Goal: Task Accomplishment & Management: Use online tool/utility

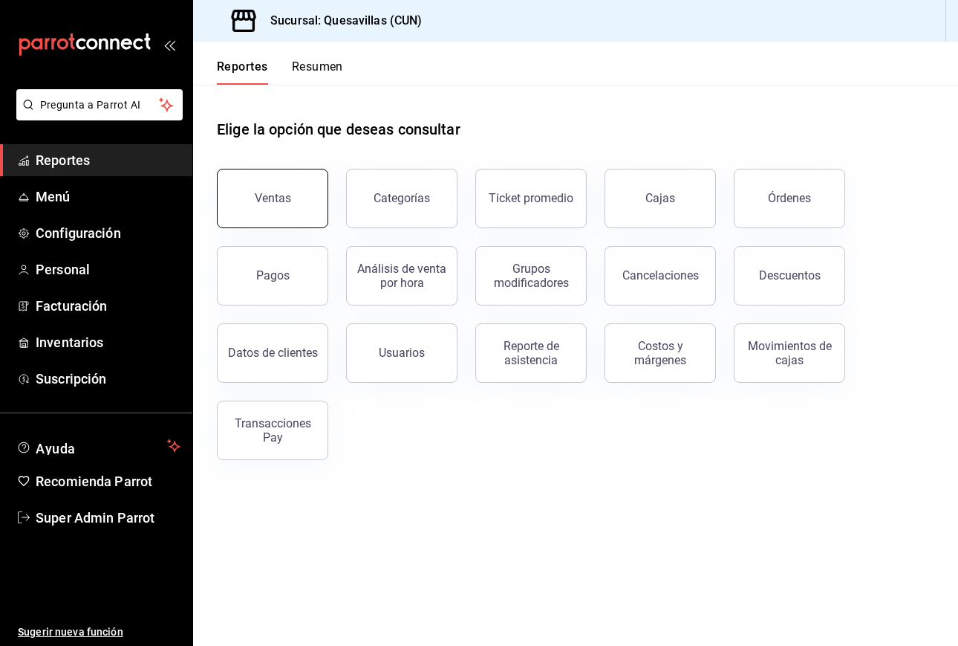
click at [319, 195] on button "Ventas" at bounding box center [272, 198] width 111 height 59
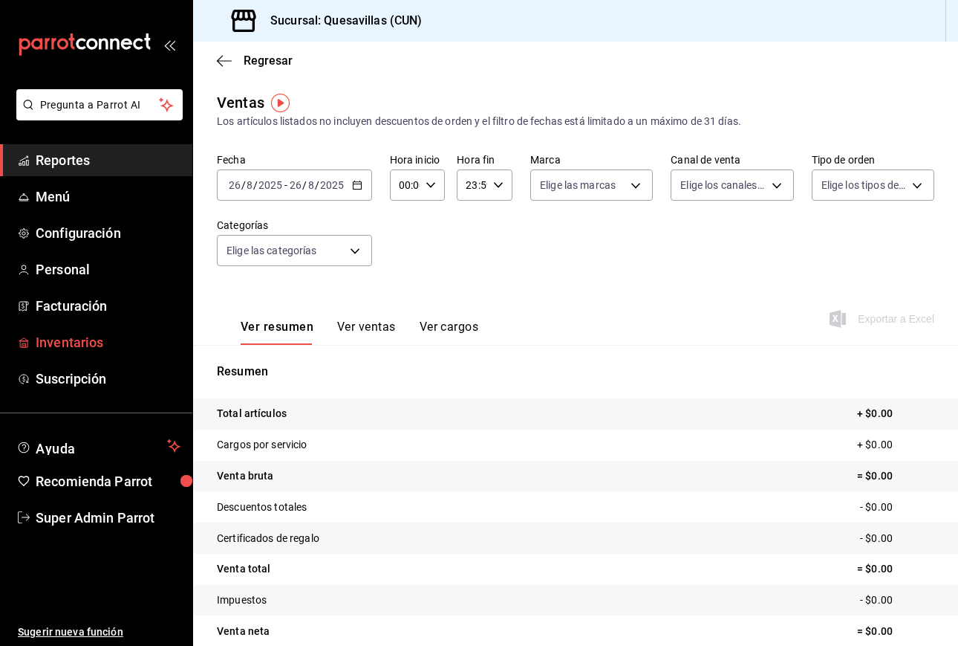
click at [120, 351] on span "Inventarios" at bounding box center [108, 342] width 145 height 20
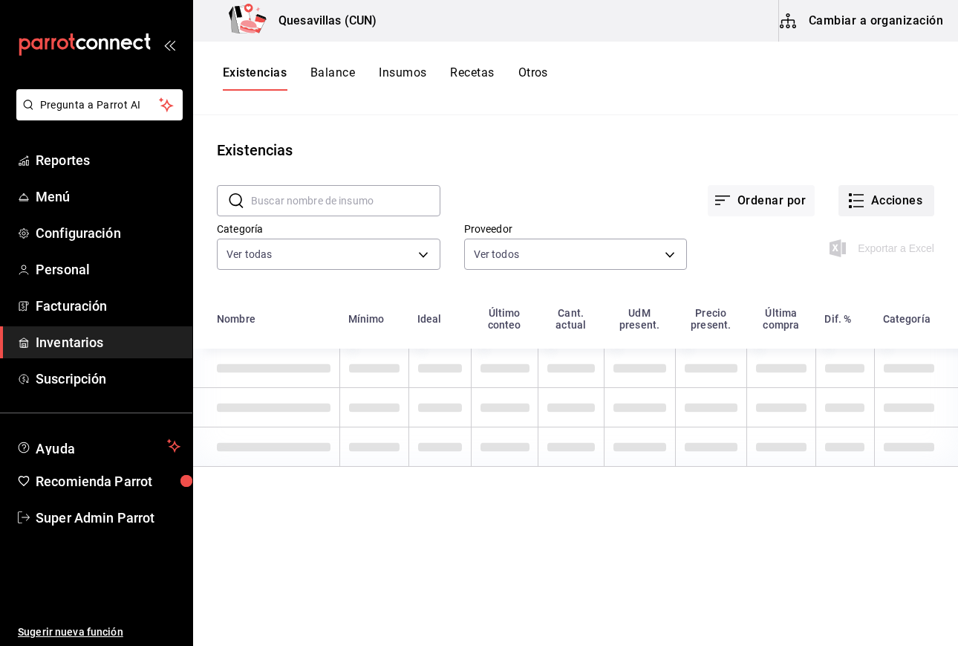
click at [864, 189] on button "Acciones" at bounding box center [887, 200] width 96 height 31
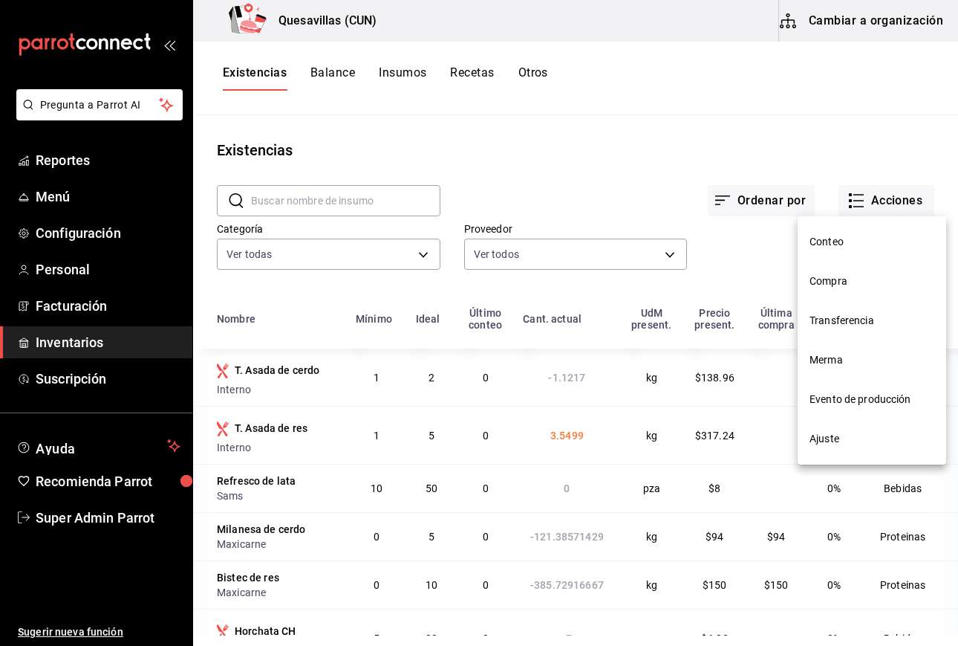
click at [863, 242] on span "Conteo" at bounding box center [872, 242] width 125 height 16
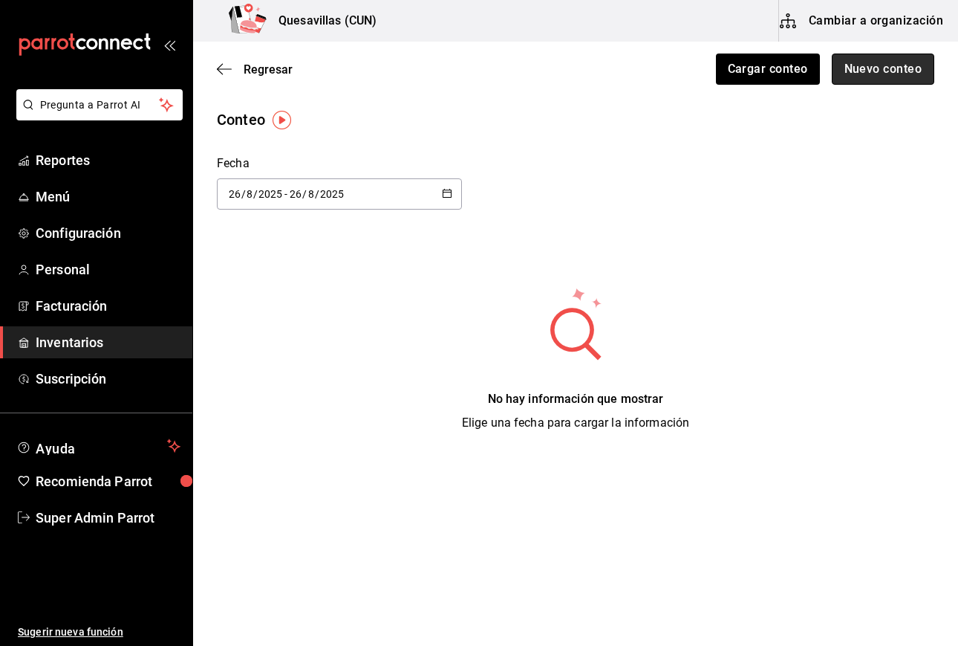
click at [877, 65] on button "Nuevo conteo" at bounding box center [883, 68] width 103 height 31
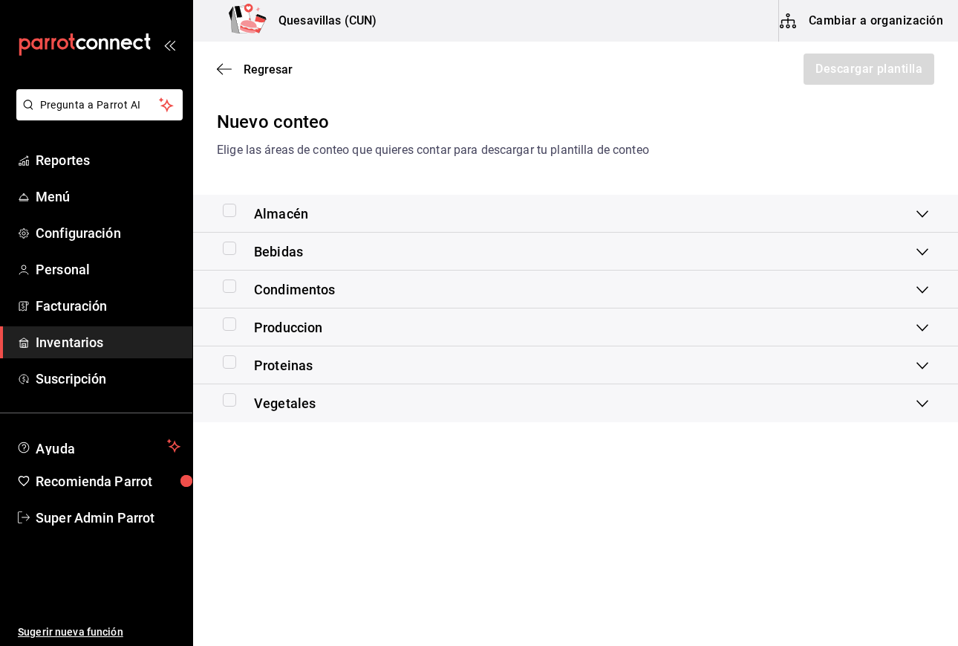
click at [230, 251] on input "checkbox" at bounding box center [229, 247] width 13 height 13
checkbox input "true"
click at [228, 331] on div "Produccion" at bounding box center [273, 327] width 100 height 20
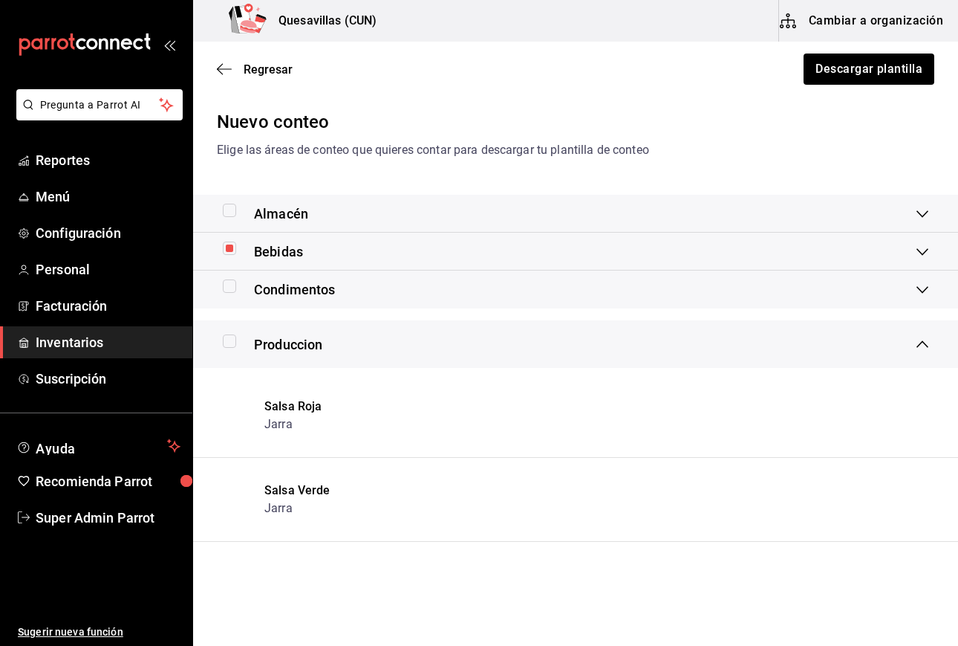
click at [256, 338] on span "Produccion" at bounding box center [288, 344] width 68 height 20
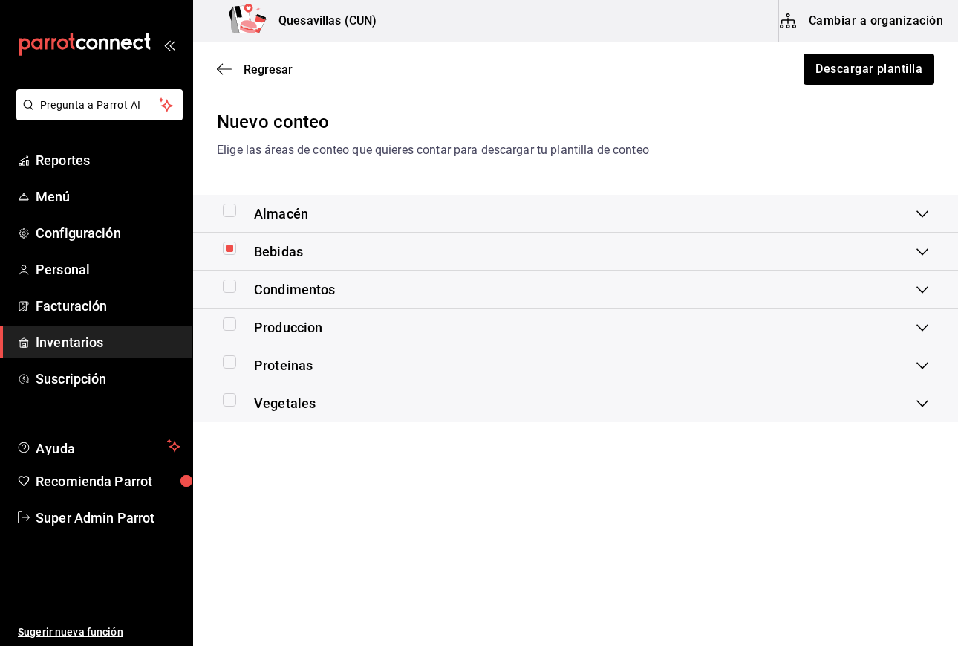
click at [231, 329] on input "checkbox" at bounding box center [229, 323] width 13 height 13
checkbox input "true"
click at [898, 77] on button "Descargar plantilla" at bounding box center [868, 68] width 132 height 31
click at [889, 74] on button "Descargar plantilla" at bounding box center [868, 68] width 132 height 31
click at [227, 74] on icon "button" at bounding box center [224, 68] width 15 height 13
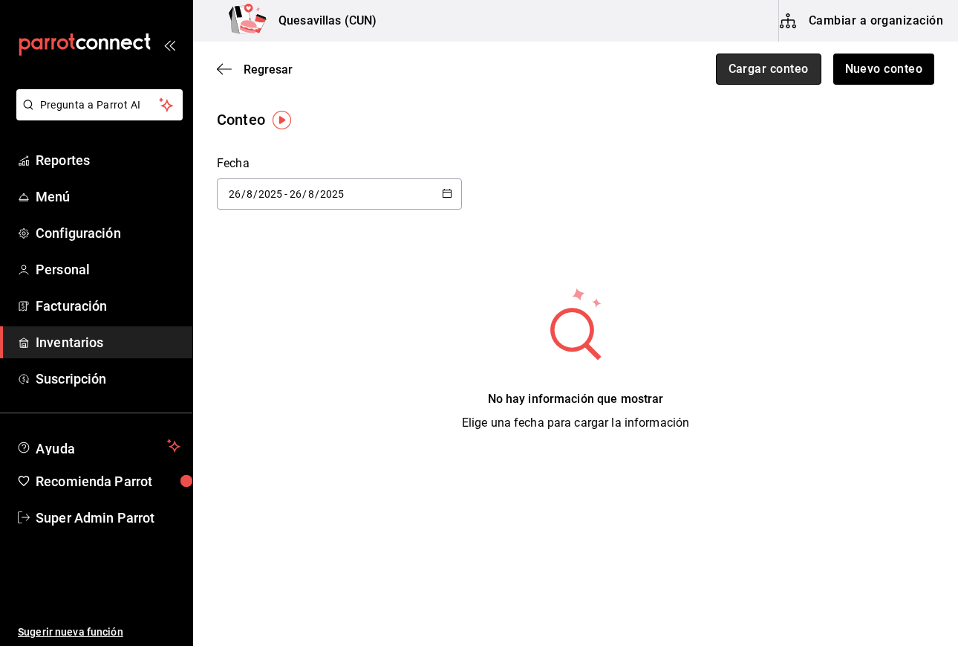
click at [756, 56] on button "Cargar conteo" at bounding box center [769, 68] width 106 height 31
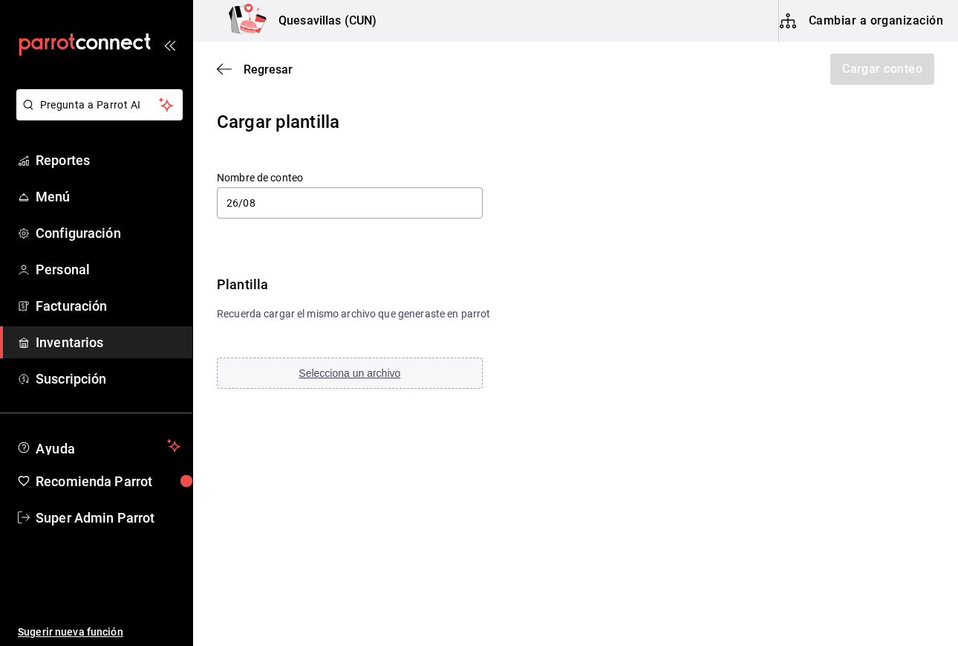
type input "26/08"
click at [639, 314] on div "Cargar plantilla Nombre de conteo 26/08 Plantilla Recuerda cargar el mismo arch…" at bounding box center [575, 249] width 765 height 282
click at [350, 373] on span "Selecciona un archivo" at bounding box center [350, 373] width 102 height 12
click at [897, 62] on button "Cargar conteo" at bounding box center [882, 68] width 106 height 31
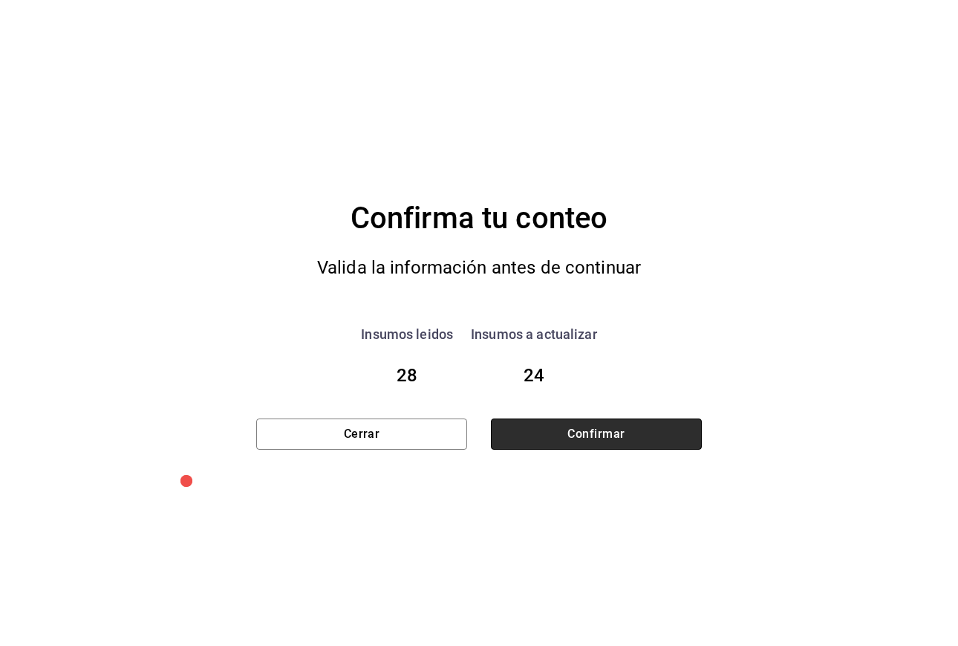
click at [600, 438] on button "Confirmar" at bounding box center [596, 433] width 211 height 31
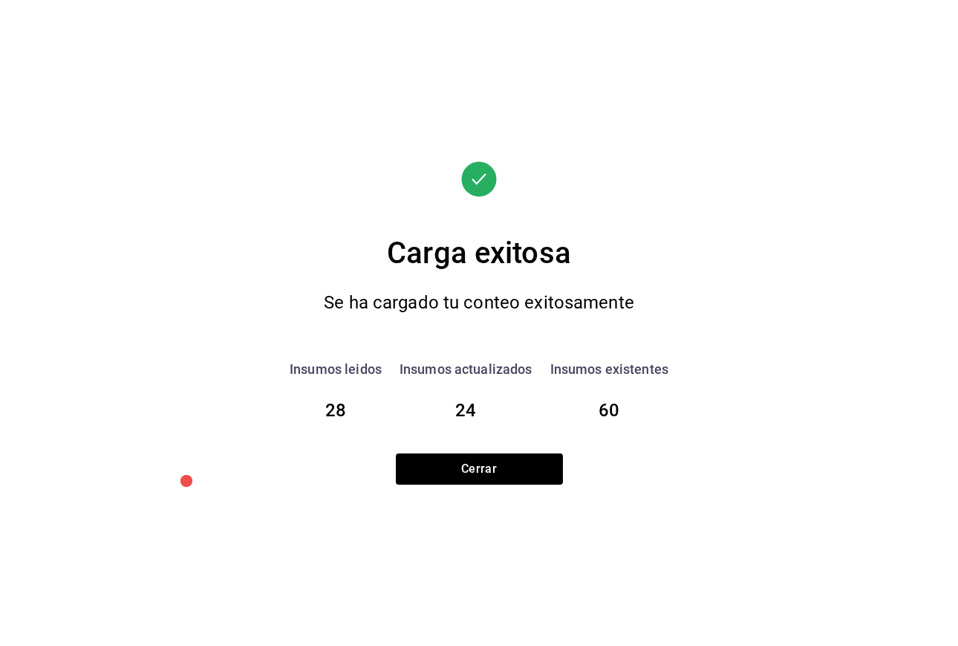
click at [481, 490] on div "Carga exitosa Se ha cargado tu conteo exitosamente Insumos leidos 28 Insumos ac…" at bounding box center [479, 323] width 446 height 646
click at [522, 456] on button "Cerrar" at bounding box center [479, 468] width 167 height 31
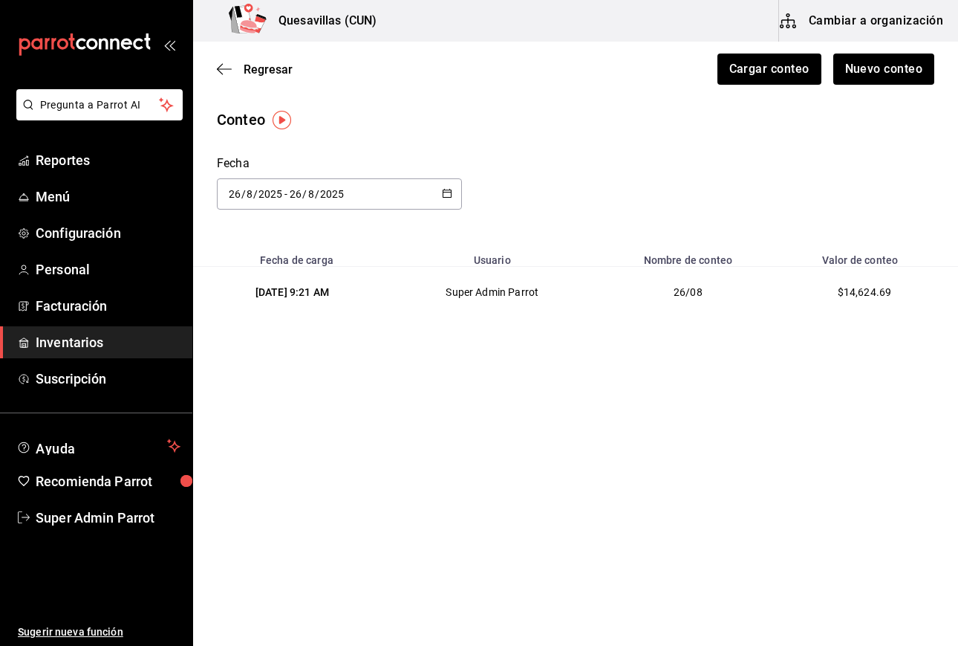
click at [85, 340] on span "Inventarios" at bounding box center [108, 342] width 145 height 20
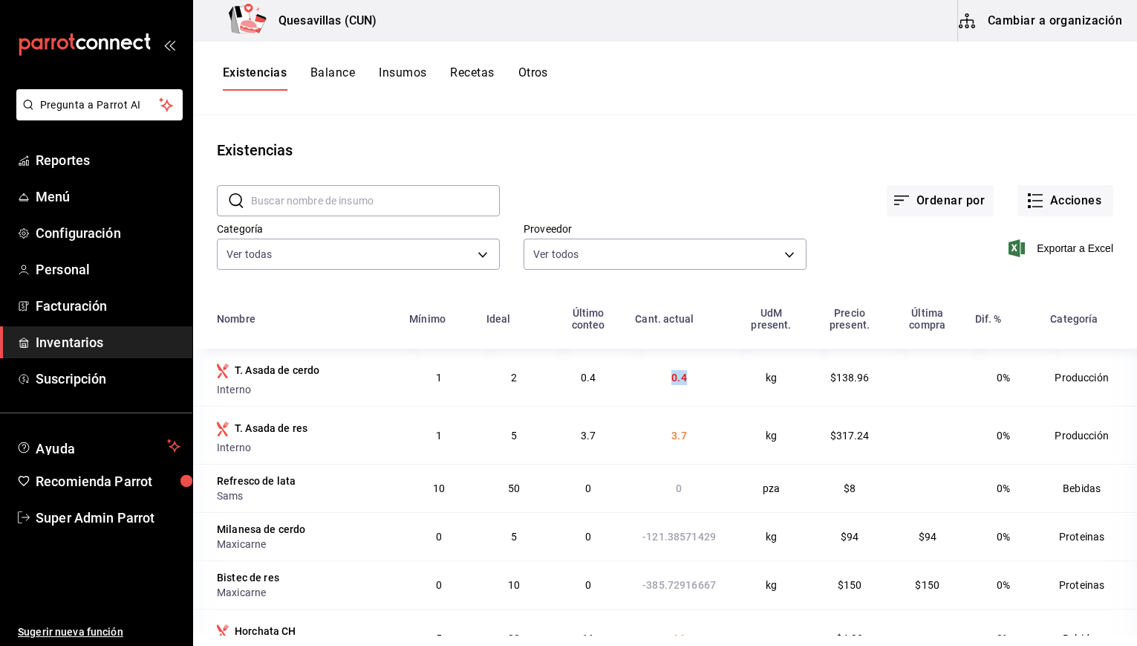
drag, startPoint x: 689, startPoint y: 383, endPoint x: 731, endPoint y: 383, distance: 41.6
click at [731, 383] on tr "T. Asada de cerdo Interno 1 2 0.4 0.4 kg $138.96 0% Producción" at bounding box center [665, 376] width 944 height 57
drag, startPoint x: 646, startPoint y: 429, endPoint x: 724, endPoint y: 429, distance: 78.8
click at [724, 429] on tr "T. Asada de res Interno 1 5 3.7 3.7 kg $317.24 0% Producción" at bounding box center [665, 435] width 944 height 58
click at [676, 444] on td "3.7" at bounding box center [679, 435] width 106 height 58
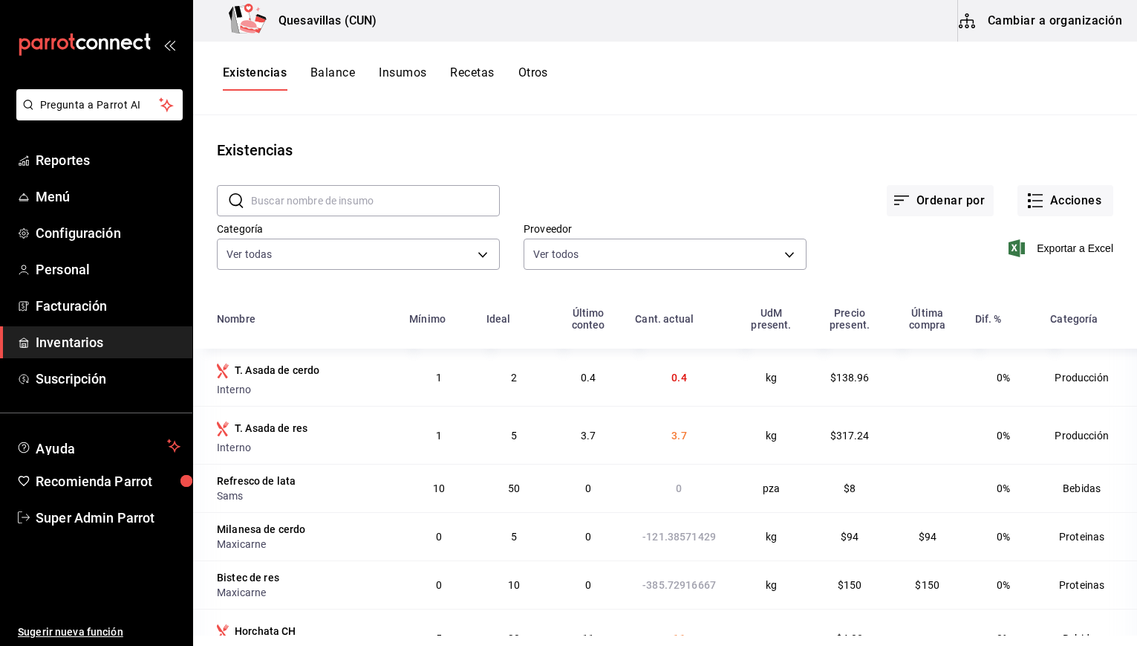
click at [331, 75] on button "Balance" at bounding box center [333, 77] width 45 height 25
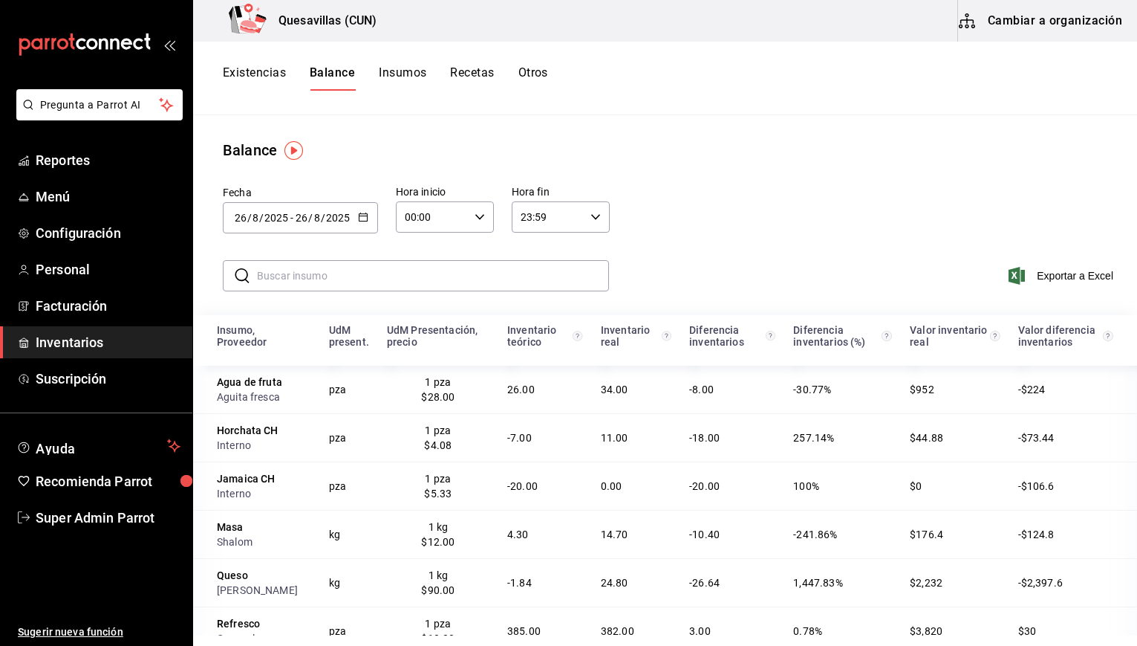
click at [366, 212] on icon "button" at bounding box center [363, 217] width 10 height 10
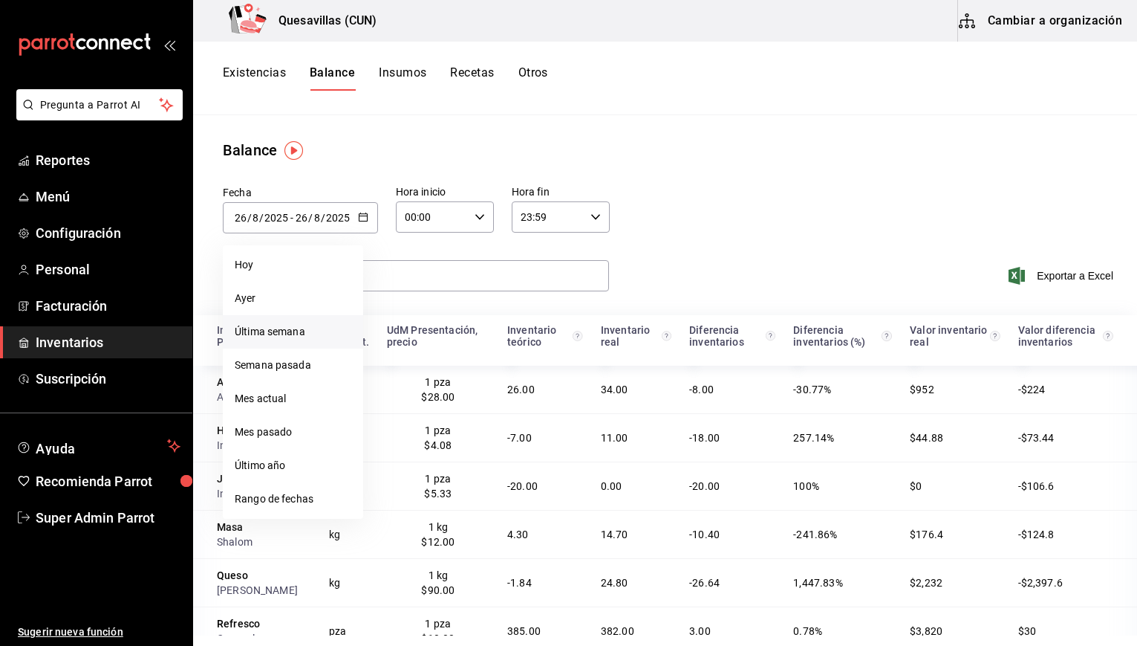
click at [308, 335] on li "Última semana" at bounding box center [293, 331] width 140 height 33
type input "[DATE]"
type input "24"
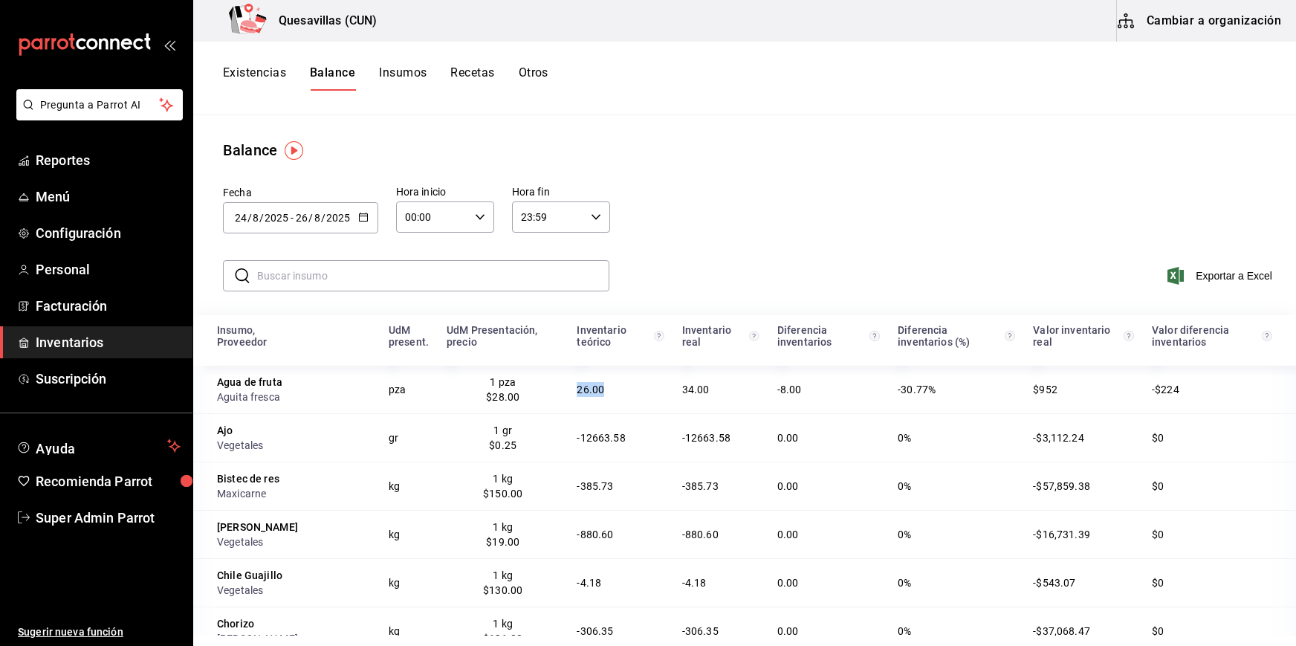
drag, startPoint x: 540, startPoint y: 393, endPoint x: 591, endPoint y: 393, distance: 50.5
click at [591, 393] on td "26.00" at bounding box center [620, 390] width 105 height 48
click at [369, 209] on div "[DATE] [DATE] - [DATE] [DATE]" at bounding box center [300, 217] width 155 height 31
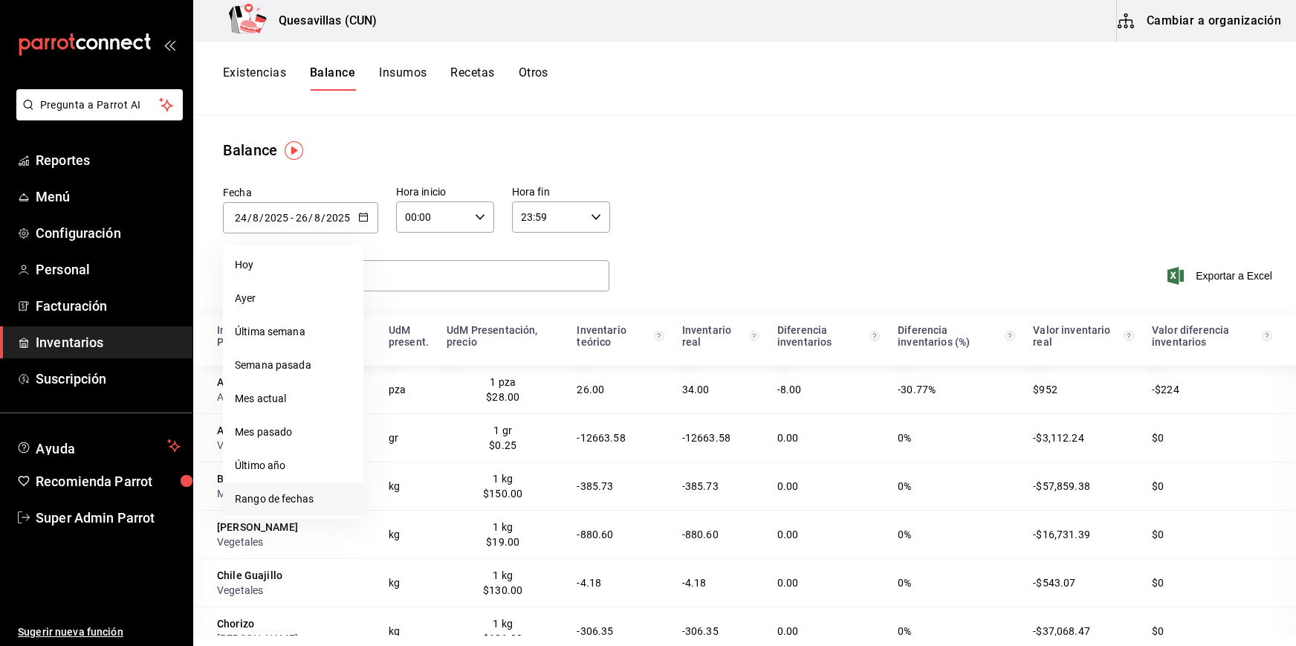
click at [311, 494] on li "Rango de fechas" at bounding box center [293, 498] width 140 height 33
click at [396, 412] on abbr "18" at bounding box center [394, 414] width 10 height 10
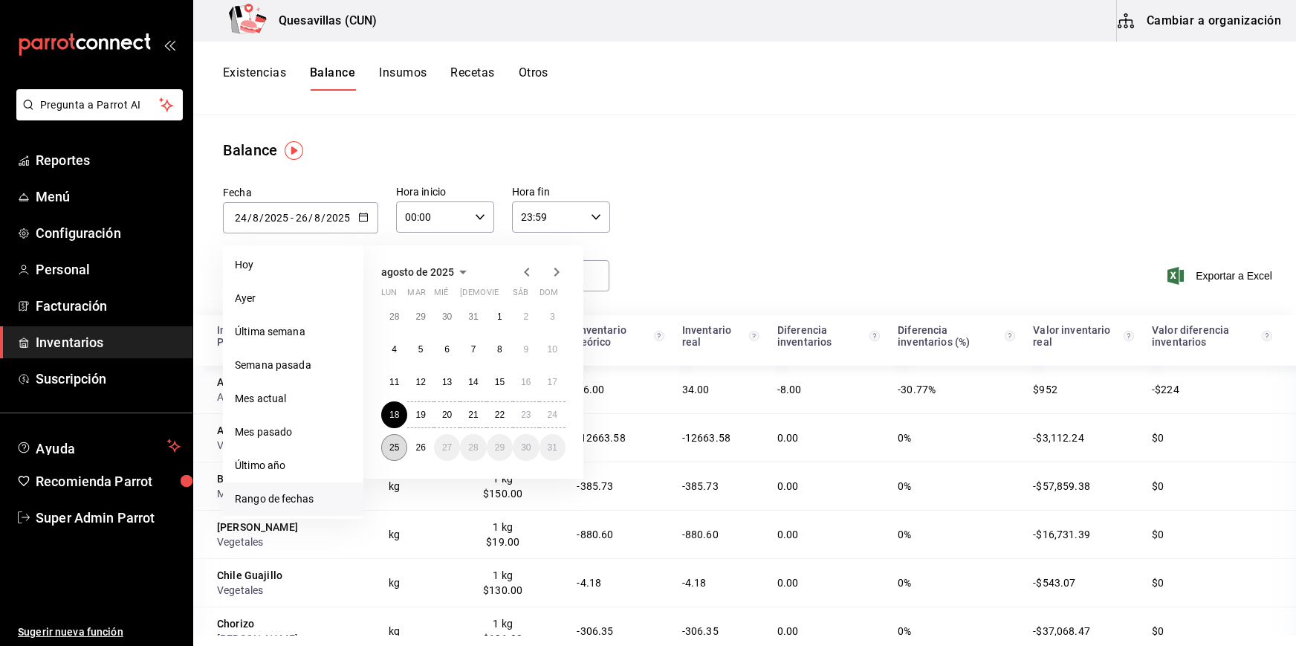
click at [392, 455] on button "25" at bounding box center [394, 447] width 26 height 27
type input "[DATE]"
type input "18"
type input "[DATE]"
type input "25"
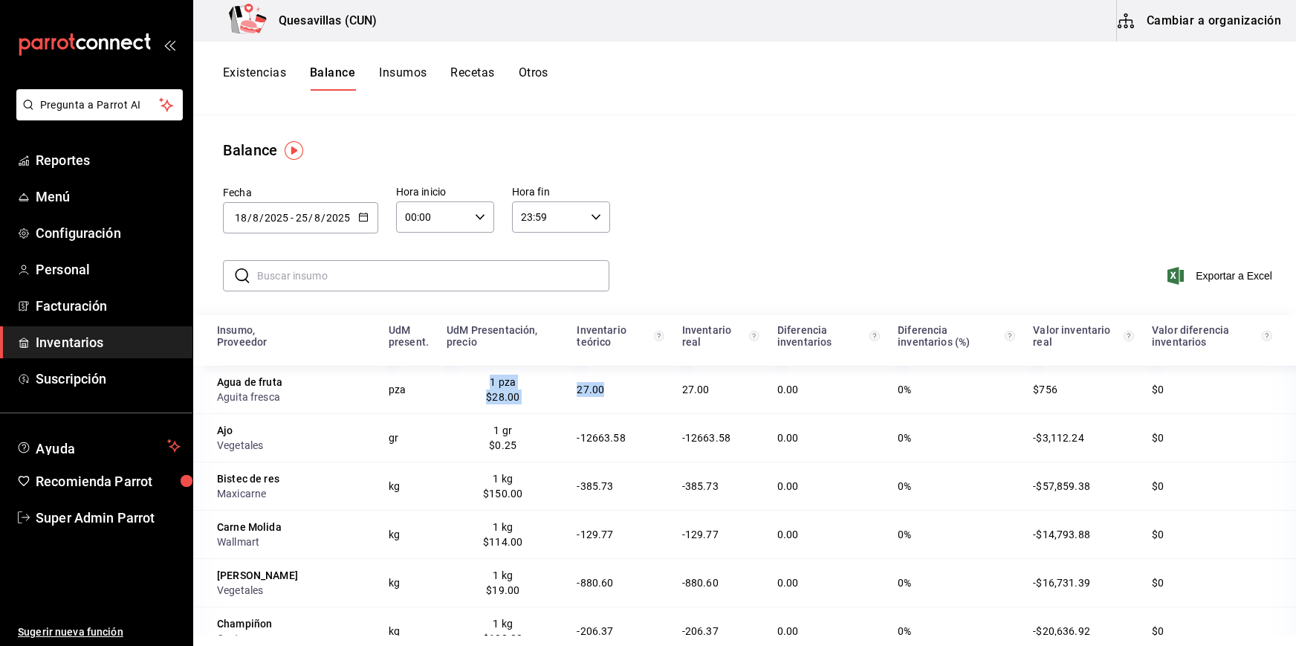
drag, startPoint x: 439, startPoint y: 380, endPoint x: 603, endPoint y: 408, distance: 165.7
click at [603, 408] on tr "Agua de fruta Aguita fresca pza 1 pza $28.00 27.00 27.00 0.00 0% $756 $0" at bounding box center [744, 390] width 1103 height 48
click at [603, 408] on td "27.00" at bounding box center [620, 390] width 105 height 48
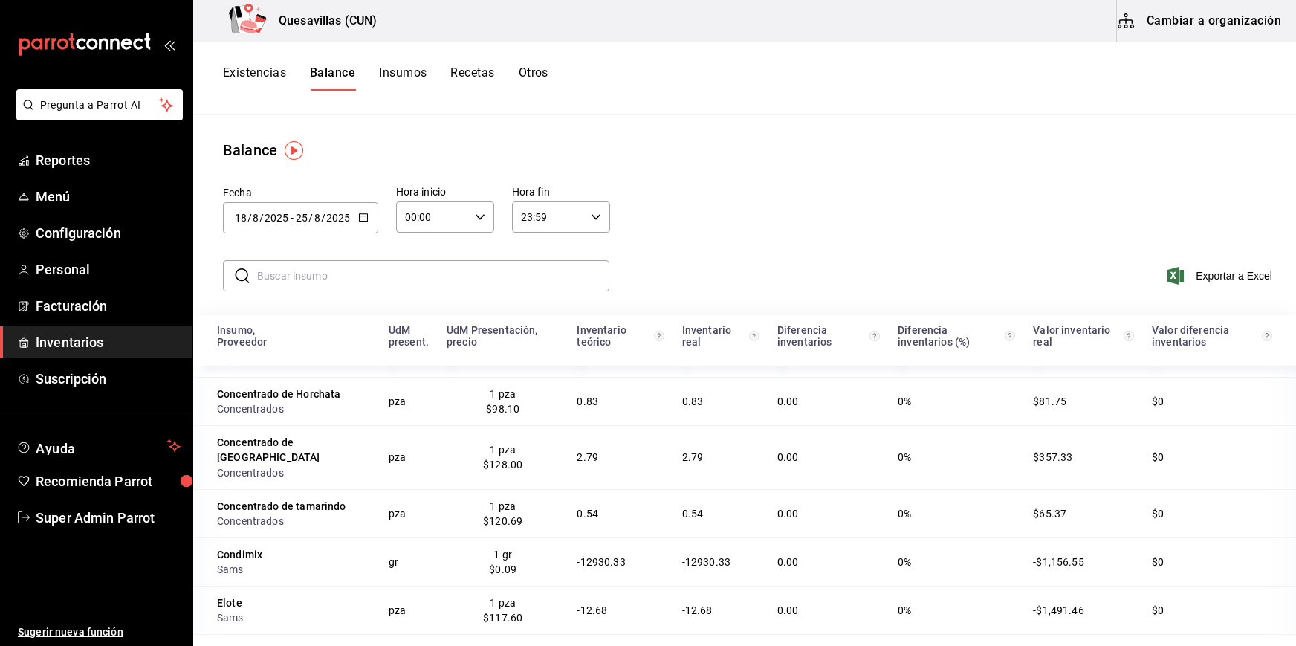
scroll to position [669, 0]
